Goal: Task Accomplishment & Management: Manage account settings

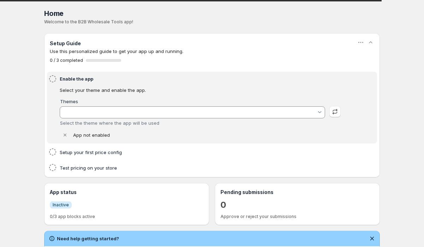
type input "Vessel"
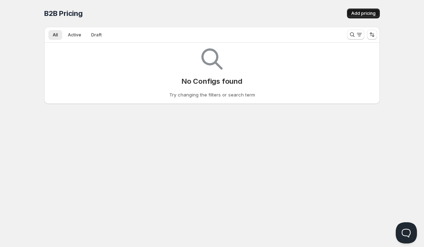
click at [350, 16] on button "Add pricing" at bounding box center [363, 13] width 33 height 10
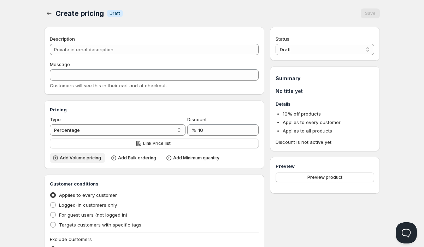
click at [80, 160] on span "Add Volume pricing" at bounding box center [80, 158] width 41 height 6
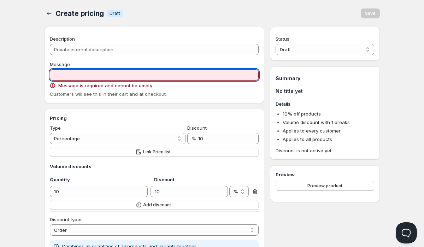
click at [87, 74] on input "Message" at bounding box center [154, 74] width 209 height 11
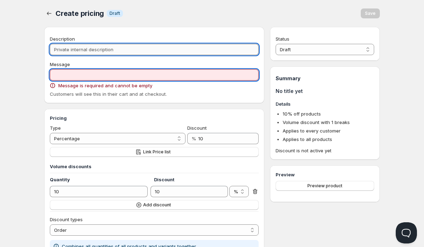
click at [96, 52] on input "Description" at bounding box center [154, 49] width 209 height 11
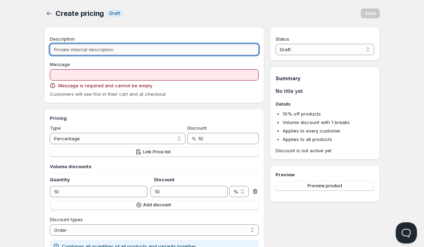
type input "S"
type input "Sam"
type input "SAM"
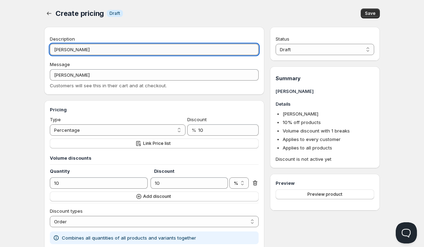
type input "Samp"
type input "SAMP"
type input "Sampl"
type input "SAMPL"
type input "Sample"
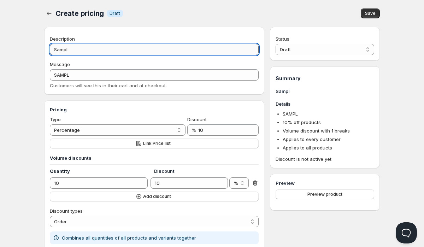
type input "SAMPLE"
type input "Sample"
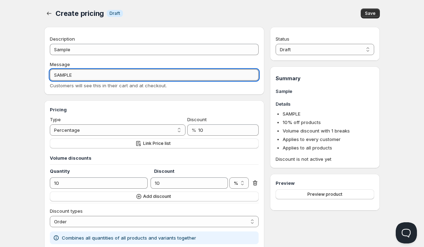
click at [79, 79] on input "SAMPLE" at bounding box center [154, 74] width 209 height 11
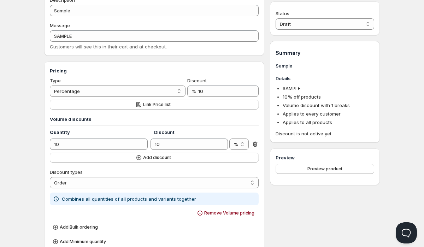
scroll to position [47, 0]
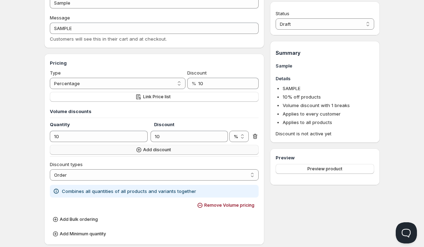
click at [140, 150] on icon "button" at bounding box center [138, 149] width 7 height 7
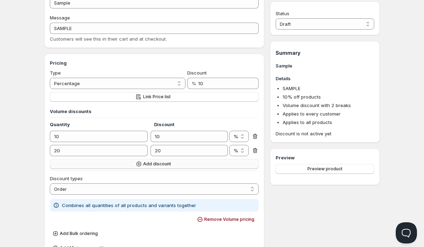
click at [137, 164] on icon "button" at bounding box center [138, 163] width 5 height 5
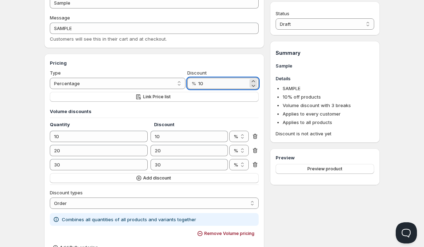
click at [201, 83] on input "10" at bounding box center [223, 83] width 50 height 11
type input "60"
click at [30, 122] on div "Home Pricing Price lists Checkout Forms Submissions Settings Features Plans Cre…" at bounding box center [212, 251] width 424 height 596
click at [328, 170] on span "Preview product" at bounding box center [324, 169] width 35 height 6
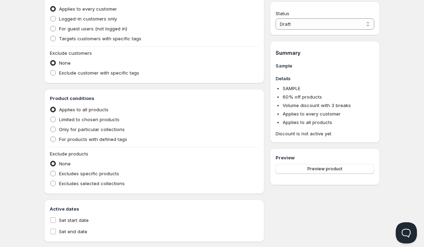
scroll to position [350, 0]
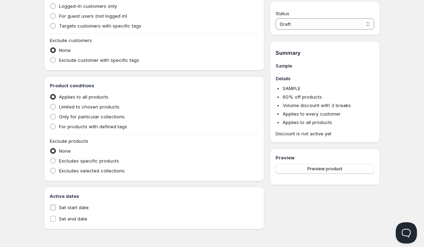
click at [53, 205] on input "Set start date" at bounding box center [53, 207] width 6 height 6
checkbox input "true"
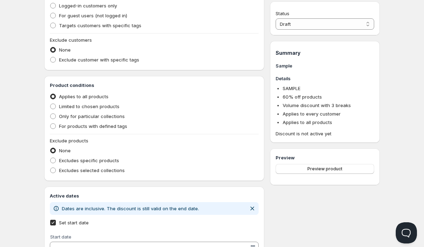
scroll to position [396, 0]
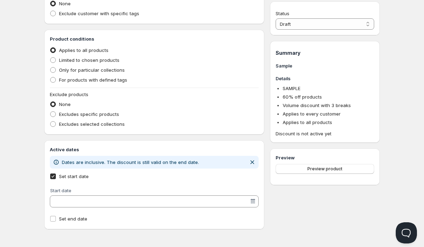
click at [106, 201] on input "Start date" at bounding box center [151, 201] width 198 height 11
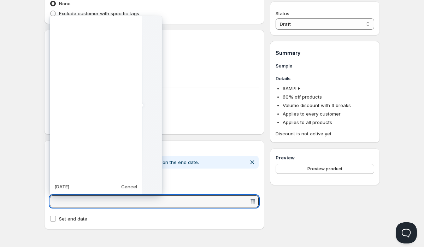
scroll to position [176506, 0]
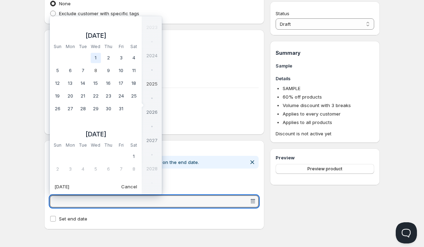
click at [96, 58] on td "1" at bounding box center [95, 58] width 13 height 13
type vaadin-date-picker "2025-10-01"
type input "[DATE]"
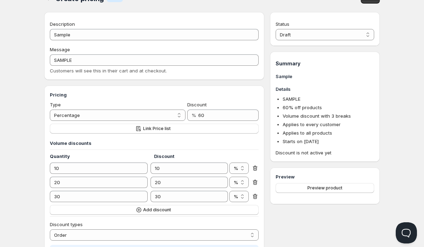
scroll to position [0, 0]
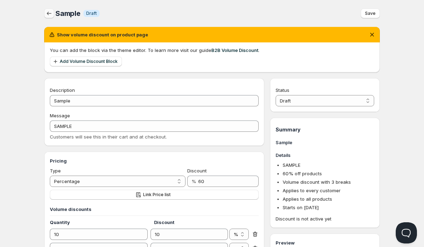
click at [48, 14] on icon "button" at bounding box center [49, 13] width 7 height 7
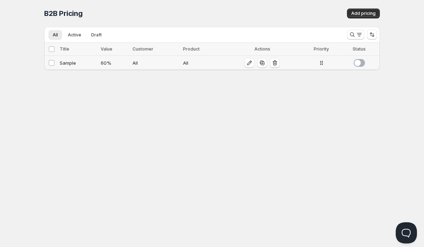
click at [361, 61] on span at bounding box center [358, 63] width 11 height 8
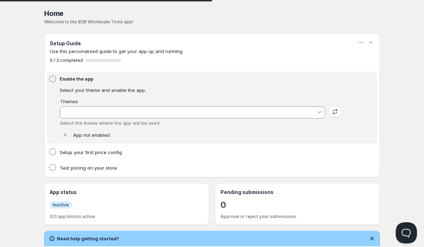
type input "Vessel"
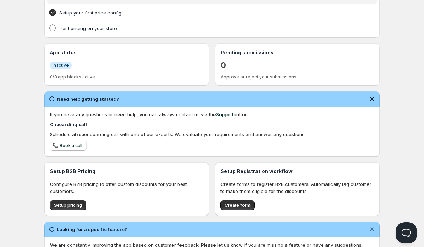
scroll to position [203, 0]
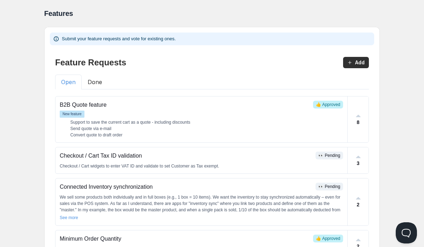
click at [100, 83] on button "Done" at bounding box center [95, 81] width 26 height 15
click at [74, 82] on button "Open" at bounding box center [68, 81] width 26 height 15
click at [96, 85] on button "Done" at bounding box center [95, 81] width 26 height 15
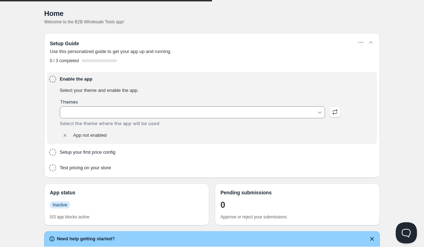
type input "Vessel"
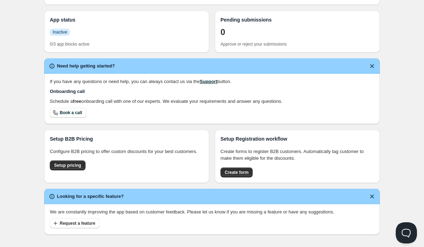
scroll to position [202, 0]
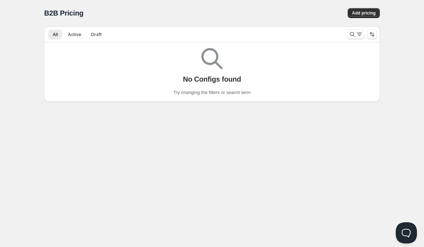
scroll to position [0, 0]
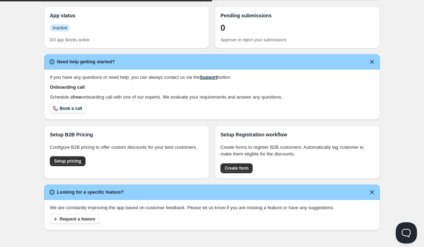
type input "Vessel"
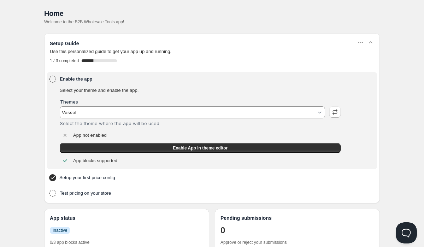
scroll to position [23, 0]
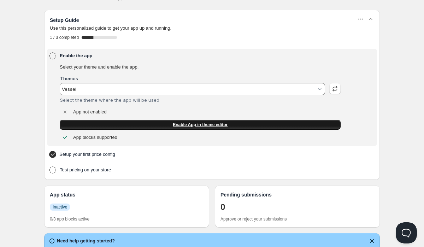
click at [182, 125] on span "Enable App in theme editor" at bounding box center [200, 125] width 55 height 6
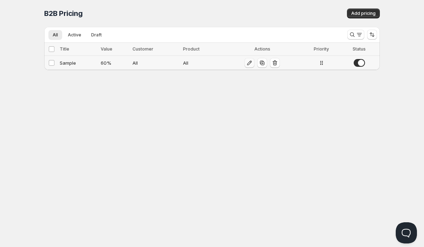
click at [249, 63] on icon "button" at bounding box center [249, 62] width 7 height 7
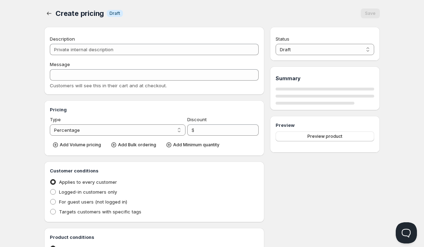
type input "Sample"
type input "SAMPLE"
type input "60"
radio input "true"
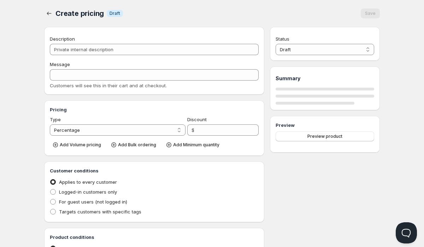
checkbox input "true"
select select "1"
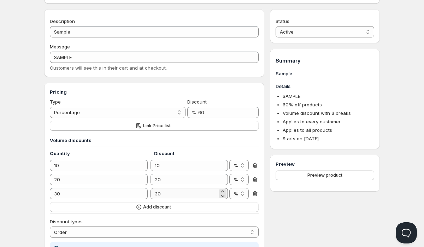
scroll to position [93, 0]
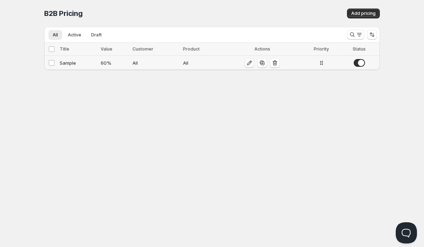
click at [250, 65] on icon "button" at bounding box center [249, 62] width 7 height 7
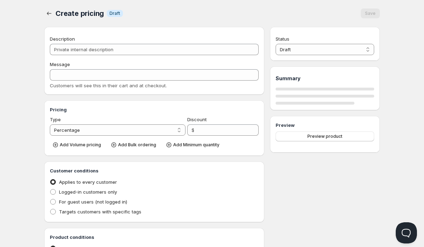
type input "Sample"
type input "SAMPLE"
type input "60"
radio input "true"
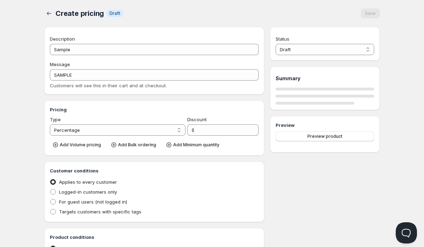
checkbox input "true"
select select "1"
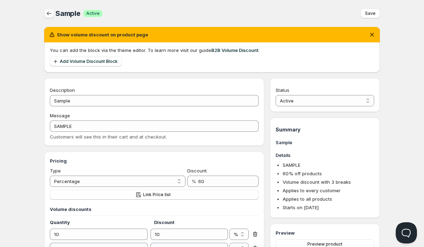
click at [48, 10] on icon "button" at bounding box center [49, 13] width 7 height 7
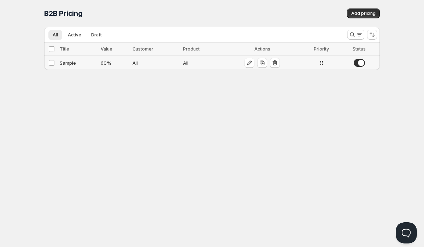
click at [356, 61] on span at bounding box center [358, 63] width 11 height 8
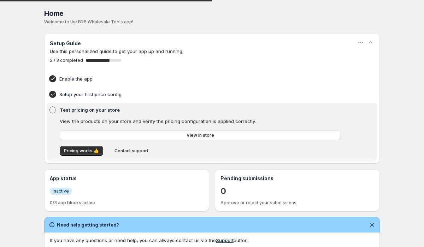
scroll to position [37, 0]
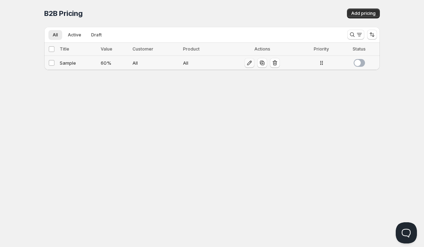
click at [248, 64] on icon "button" at bounding box center [249, 63] width 5 height 5
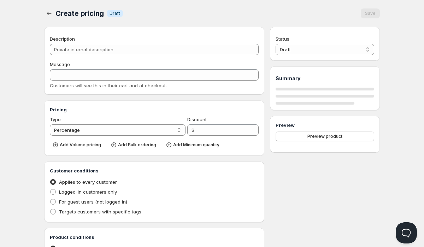
type input "Sample"
type input "SAMPLE"
type input "60"
radio input "true"
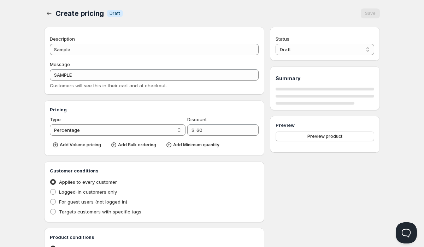
checkbox input "true"
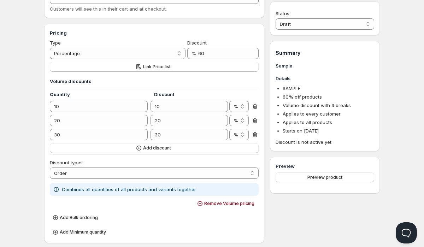
scroll to position [128, 0]
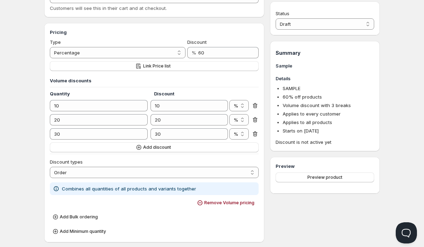
click at [255, 104] on icon at bounding box center [254, 105] width 5 height 5
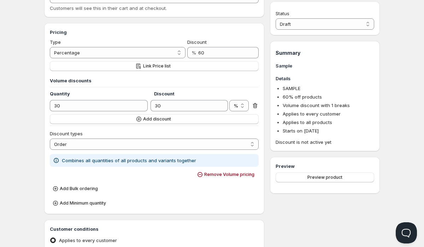
click at [255, 104] on icon at bounding box center [254, 105] width 5 height 5
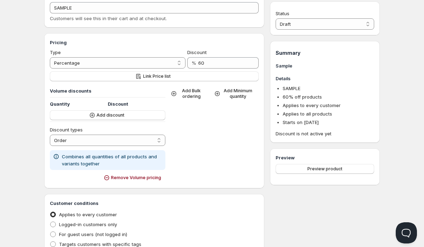
scroll to position [114, 0]
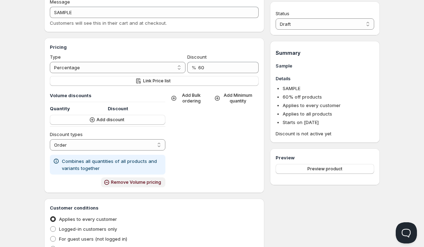
click at [110, 183] on icon "button" at bounding box center [106, 182] width 7 height 7
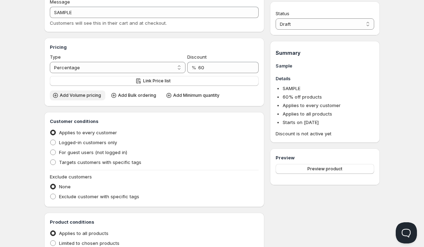
click at [81, 96] on span "Add Volume pricing" at bounding box center [80, 95] width 41 height 6
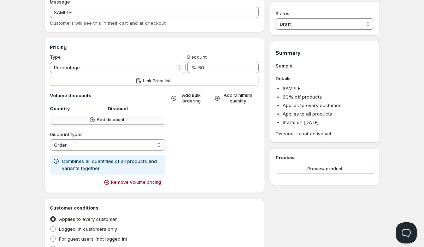
click at [97, 117] on span "Add discount" at bounding box center [110, 120] width 28 height 6
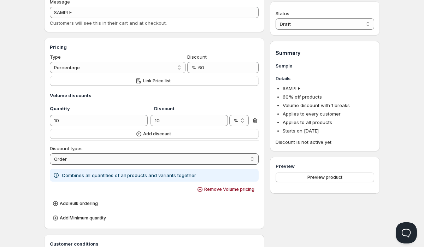
click at [99, 161] on select "Order Product Variant Item" at bounding box center [154, 158] width 209 height 11
click at [80, 162] on select "Order Product Variant Item" at bounding box center [154, 158] width 209 height 11
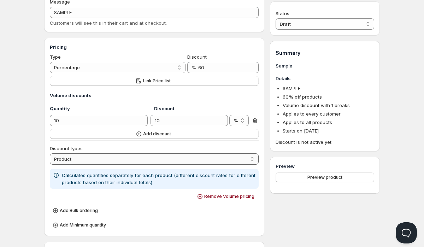
click at [84, 160] on select "Order Product Variant Item" at bounding box center [154, 158] width 209 height 11
select select "3"
click at [36, 172] on div "Sample. This page is ready Sample Info Draft Save Show volume discount on produ…" at bounding box center [212, 213] width 352 height 655
